Goal: Task Accomplishment & Management: Manage account settings

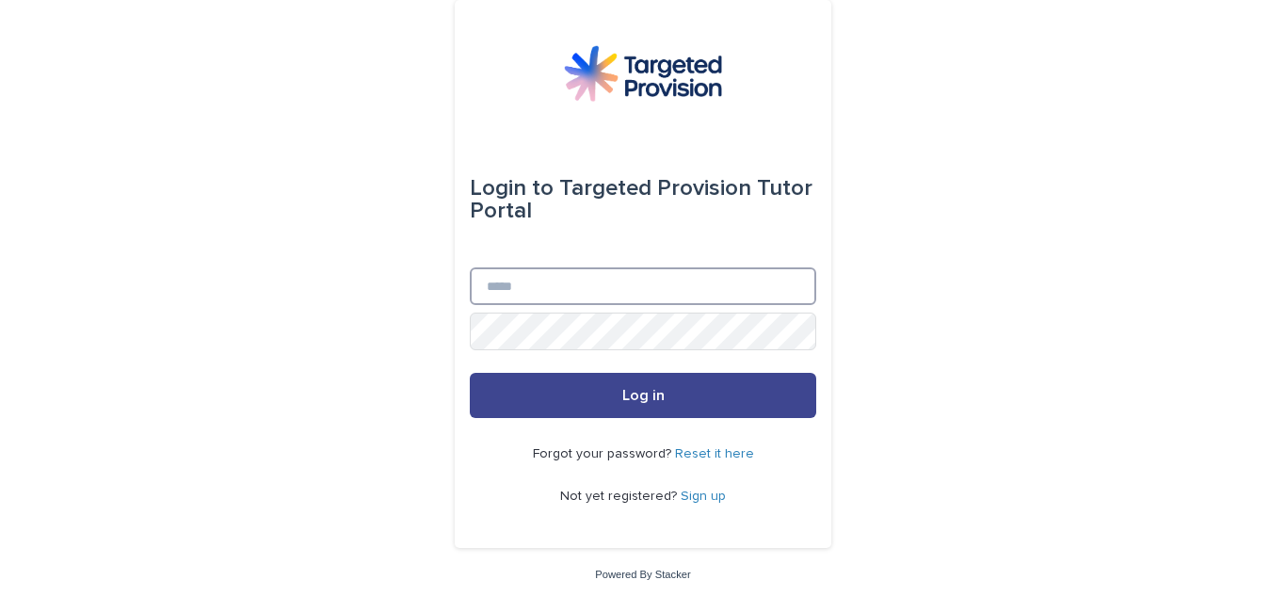
type input "**********"
click at [721, 398] on button "Log in" at bounding box center [643, 395] width 346 height 45
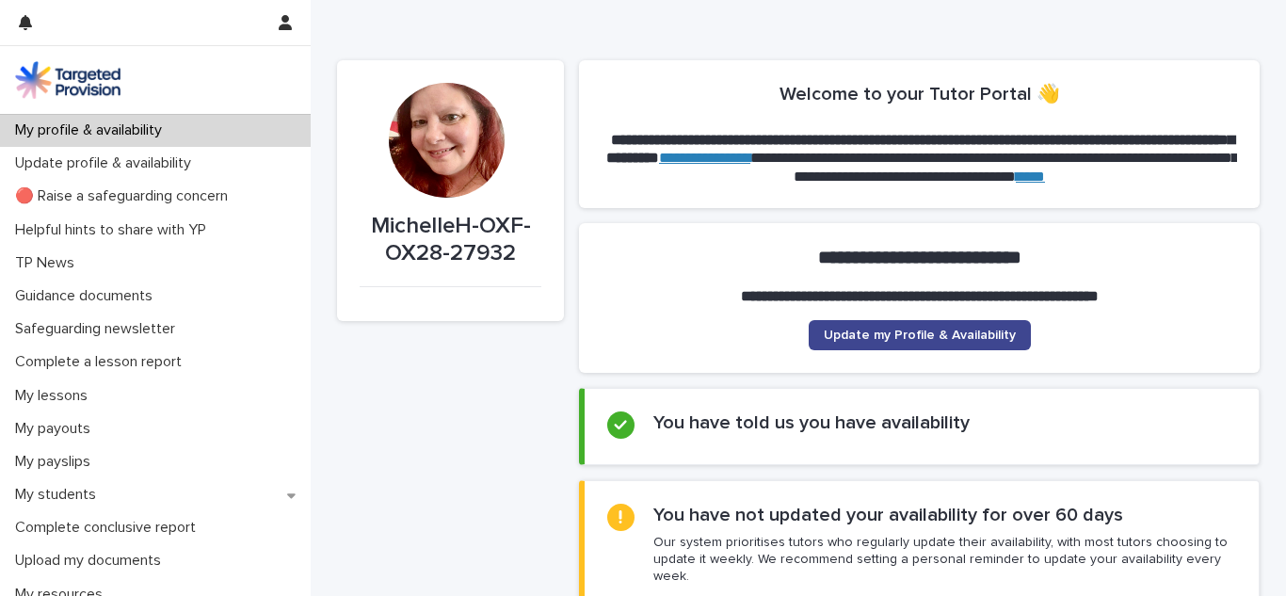
click at [864, 337] on span "Update my Profile & Availability" at bounding box center [920, 335] width 192 height 13
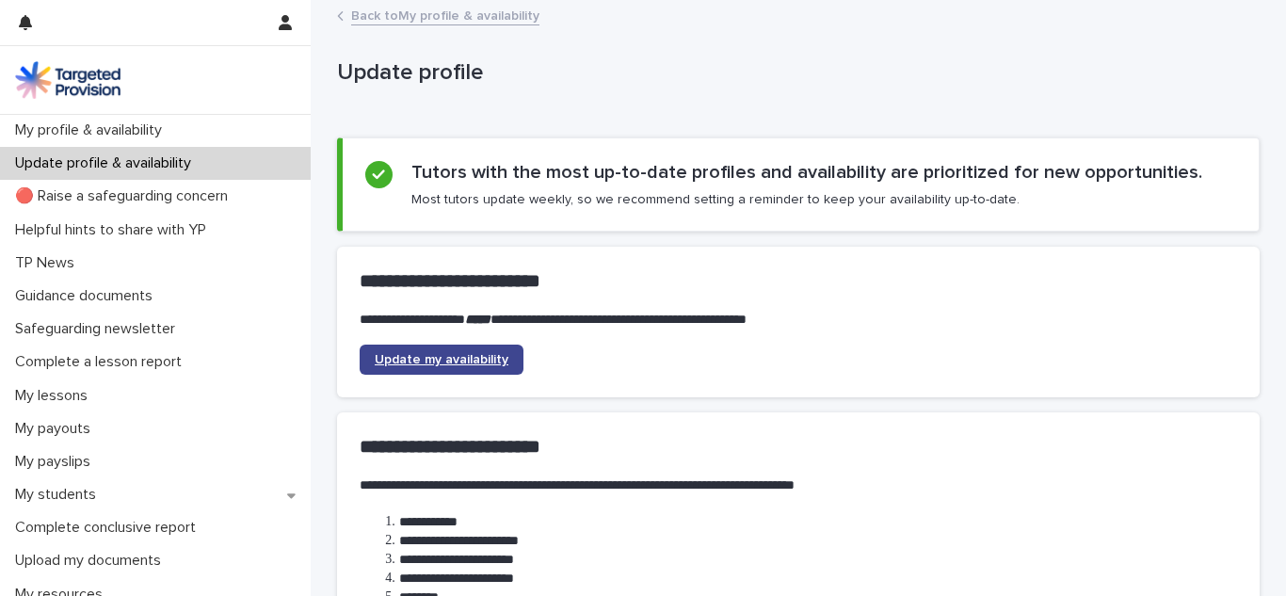
click at [503, 362] on span "Update my availability" at bounding box center [442, 359] width 134 height 13
